Goal: Task Accomplishment & Management: Complete application form

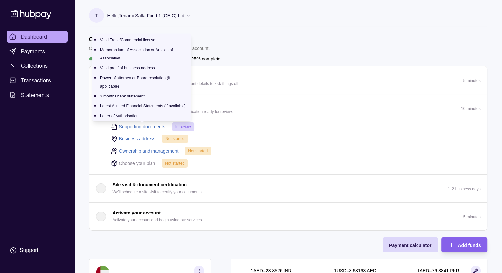
click at [155, 124] on link "Supporting documents" at bounding box center [142, 126] width 46 height 7
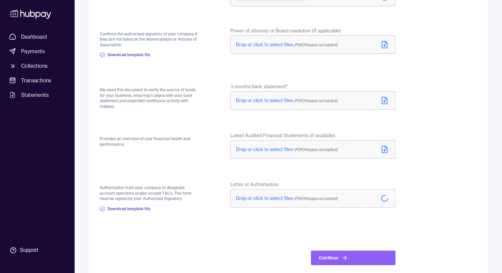
scroll to position [224, 0]
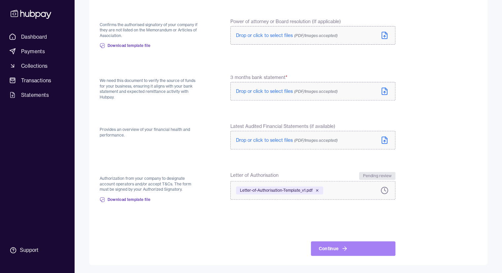
click at [343, 251] on icon at bounding box center [344, 248] width 7 height 7
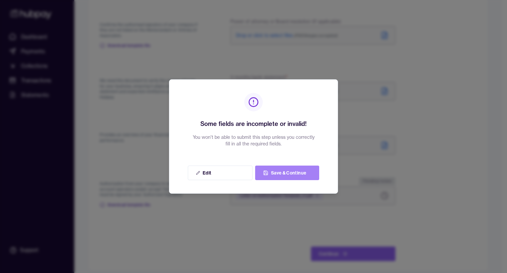
click at [291, 169] on button "Save & Continue" at bounding box center [287, 172] width 64 height 15
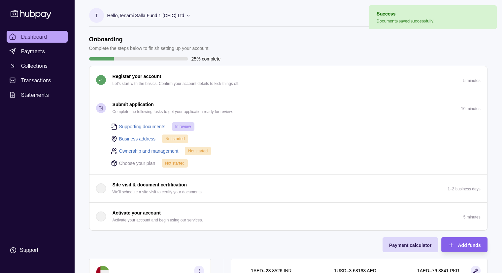
click at [149, 135] on link "Business address" at bounding box center [137, 138] width 37 height 7
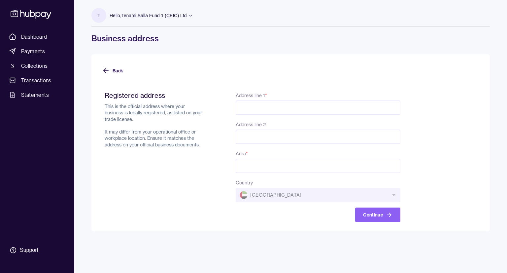
click at [296, 109] on input "Address line 1 *" at bounding box center [318, 107] width 165 height 15
paste input "**********"
type input "**********"
click at [259, 142] on input "Address line 2" at bounding box center [318, 136] width 165 height 15
paste input "**********"
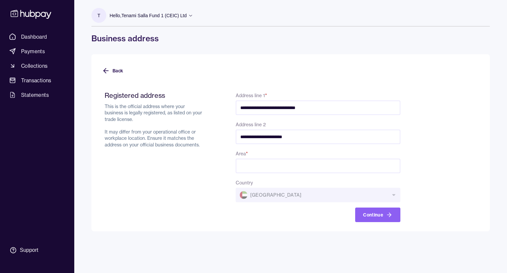
type input "**********"
click at [272, 164] on input "Area *" at bounding box center [318, 165] width 165 height 15
paste input "**********"
type input "**********"
click at [377, 213] on button "Continue" at bounding box center [377, 214] width 45 height 15
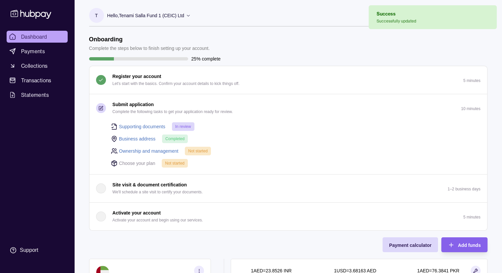
click at [165, 150] on link "Ownership and management" at bounding box center [148, 150] width 59 height 7
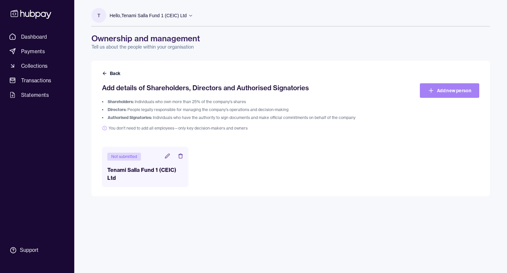
click at [431, 86] on link "Add new person" at bounding box center [449, 90] width 59 height 15
click at [111, 74] on button "Back" at bounding box center [112, 73] width 20 height 7
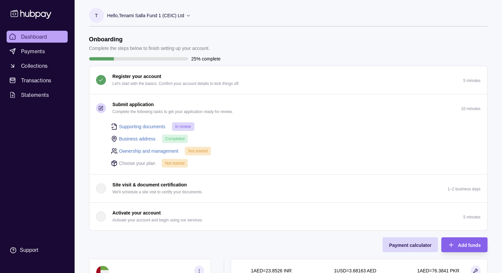
click at [124, 162] on p "Choose your plan" at bounding box center [137, 162] width 36 height 7
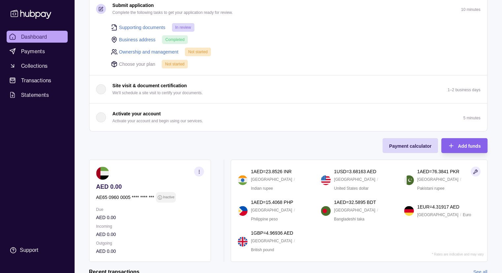
click at [105, 117] on div "button" at bounding box center [101, 117] width 10 height 10
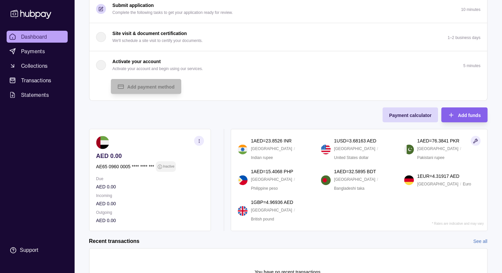
click at [104, 68] on div "button" at bounding box center [101, 65] width 10 height 10
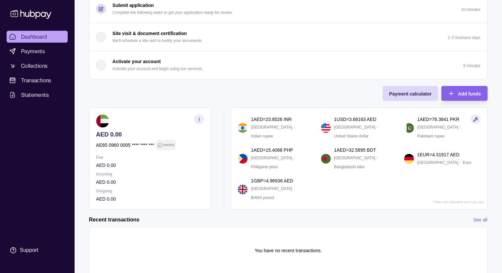
scroll to position [0, 0]
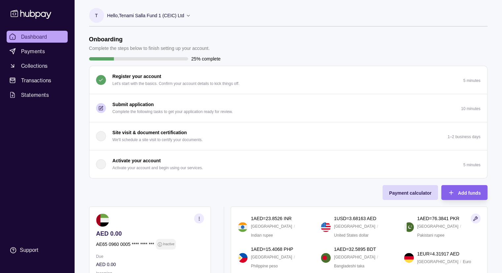
click at [151, 107] on p "Submit application" at bounding box center [133, 104] width 41 height 7
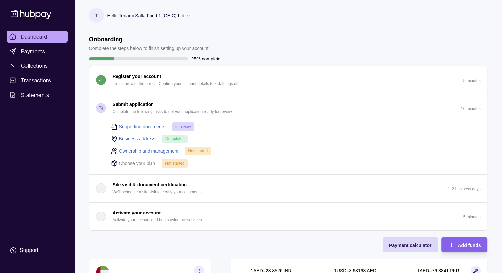
click at [101, 109] on icon "button" at bounding box center [100, 108] width 5 height 5
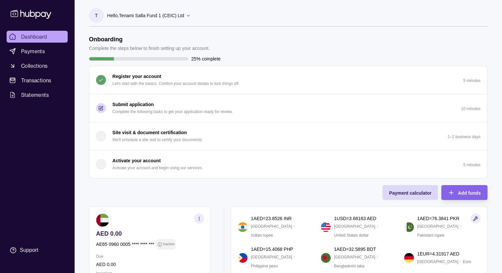
click at [102, 110] on icon "button" at bounding box center [101, 108] width 4 height 4
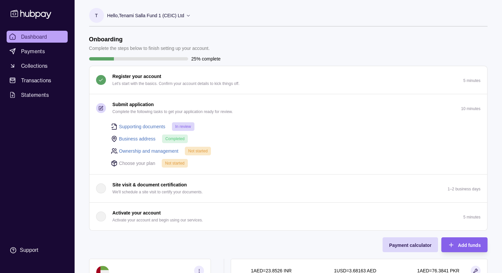
click at [169, 150] on link "Ownership and management" at bounding box center [148, 150] width 59 height 7
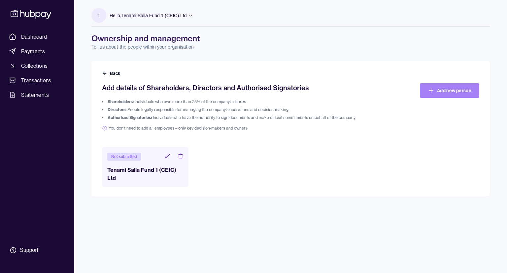
click at [447, 93] on link "Add new person" at bounding box center [449, 90] width 59 height 15
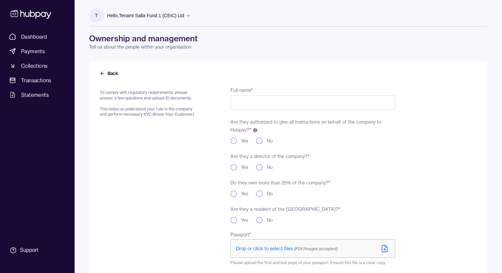
click at [276, 107] on input "Full name *" at bounding box center [312, 102] width 165 height 15
type input "*"
type input "**********"
click at [232, 144] on div "**********" at bounding box center [312, 217] width 165 height 263
click at [239, 144] on div "Yes" at bounding box center [239, 140] width 18 height 7
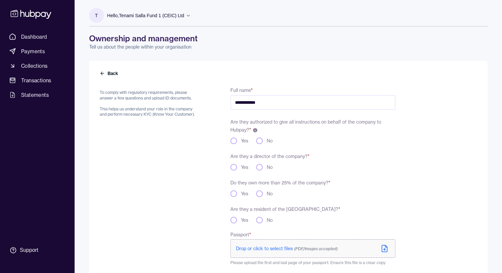
click at [237, 143] on div "Yes" at bounding box center [239, 140] width 18 height 7
click at [233, 141] on button "Yes" at bounding box center [233, 140] width 7 height 7
click at [234, 164] on button "Yes" at bounding box center [233, 167] width 7 height 7
click at [236, 192] on button "Yes" at bounding box center [233, 193] width 7 height 7
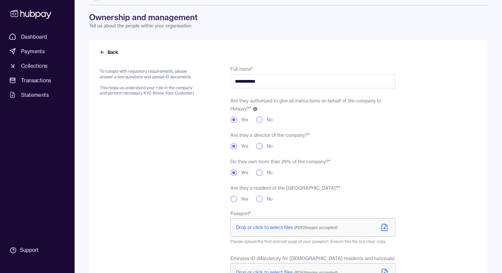
scroll to position [33, 0]
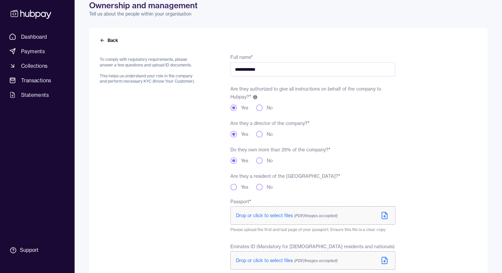
click at [232, 182] on div "Are they a resident of the [GEOGRAPHIC_DATA]? * Yes No" at bounding box center [312, 181] width 165 height 18
click at [234, 186] on button "Yes" at bounding box center [233, 187] width 7 height 7
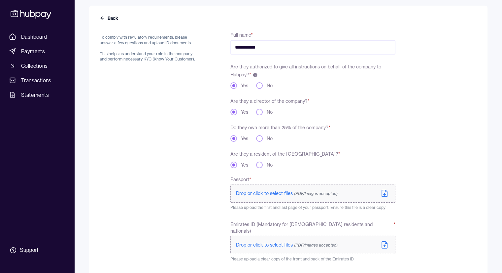
scroll to position [93, 0]
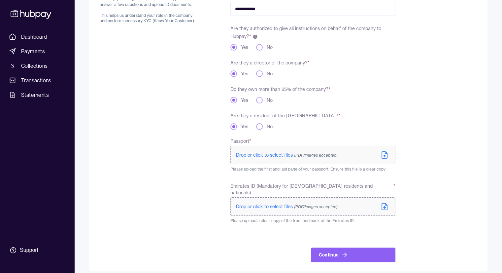
type button "yes"
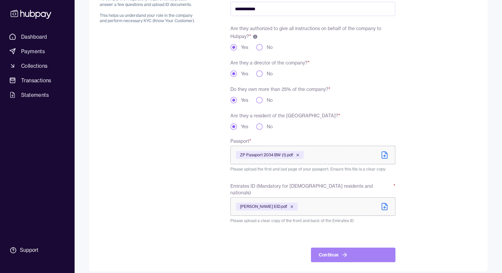
click at [327, 252] on button "Continue" at bounding box center [353, 254] width 84 height 15
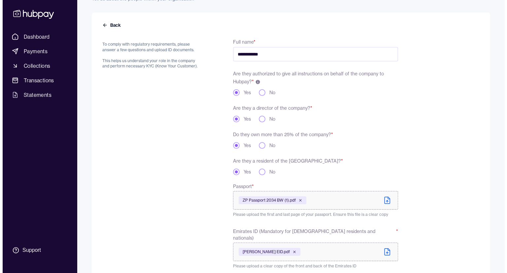
scroll to position [0, 0]
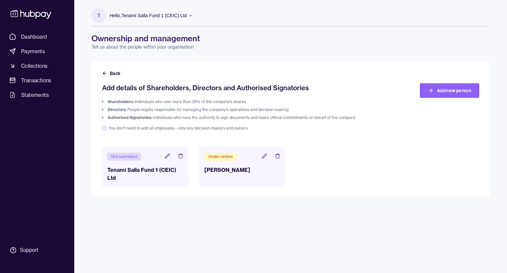
click at [104, 69] on div "Back Add details of Shareholders, Directors and Authorised Signatories Sharehol…" at bounding box center [290, 128] width 398 height 135
click at [106, 72] on icon at bounding box center [104, 73] width 5 height 5
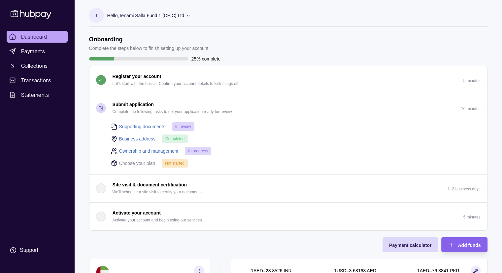
click at [104, 215] on div "button" at bounding box center [101, 216] width 10 height 10
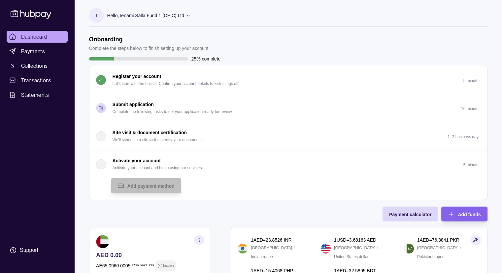
click at [106, 14] on div "T Hello, Tenami Salla Fund 1 (CEIC) Ltd" at bounding box center [140, 17] width 102 height 18
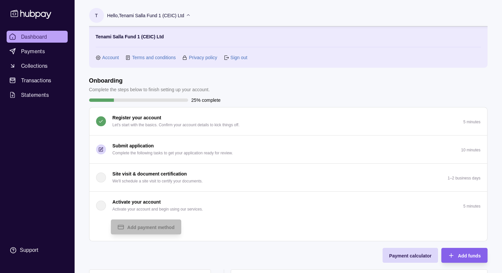
click at [247, 60] on link "Sign out" at bounding box center [238, 57] width 17 height 7
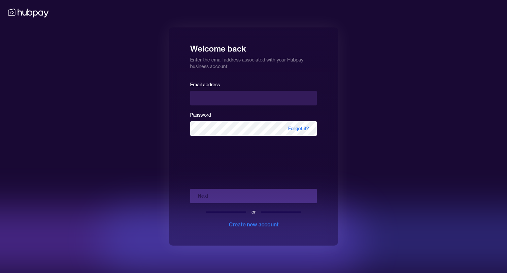
click at [102, 0] on div "Welcome back Enter the email address associated with your Hubpay business accou…" at bounding box center [253, 136] width 507 height 273
